Goal: Check status: Check status

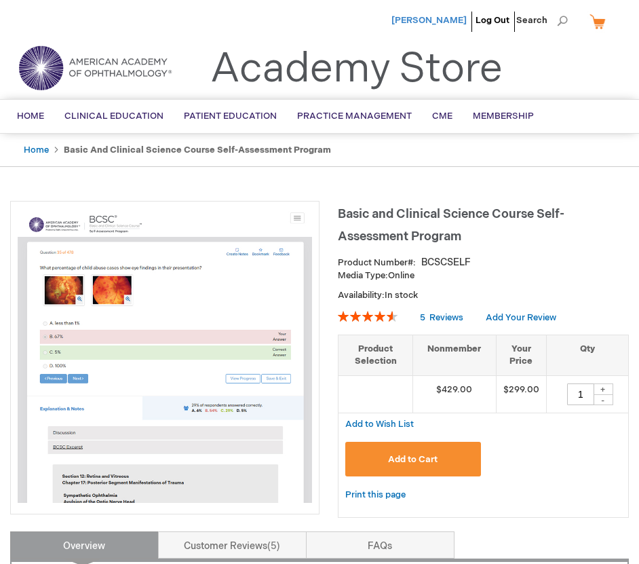
click at [446, 18] on span "[PERSON_NAME]" at bounding box center [428, 20] width 75 height 11
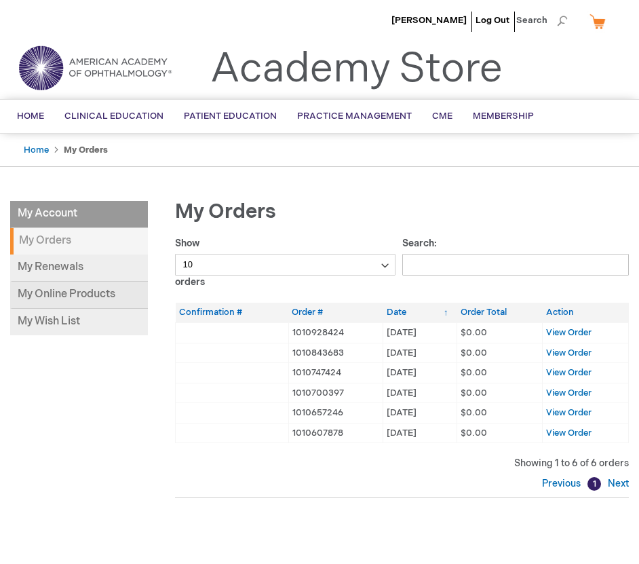
click at [79, 294] on link "My Online Products" at bounding box center [79, 294] width 138 height 27
